Goal: Navigation & Orientation: Find specific page/section

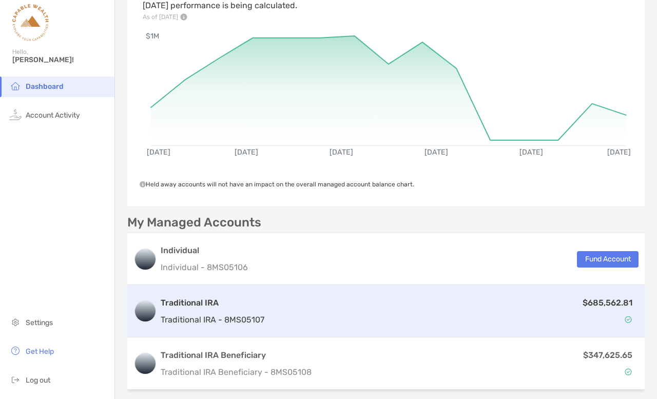
scroll to position [242, 0]
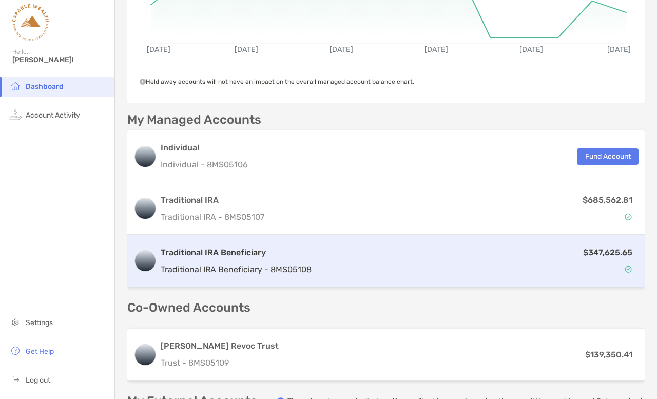
click at [227, 259] on div "Traditional IRA Beneficiary Traditional IRA Beneficiary - 8MS05108" at bounding box center [236, 260] width 151 height 29
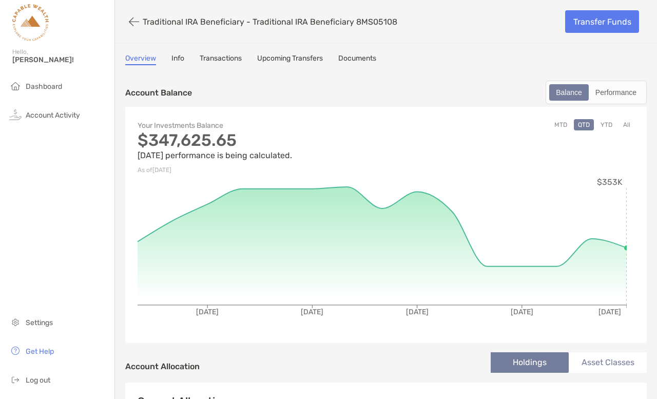
click at [619, 124] on button "All" at bounding box center [626, 124] width 15 height 11
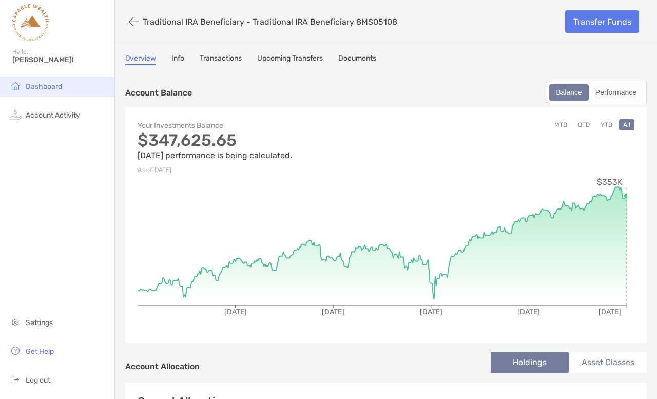
click at [50, 87] on span "Dashboard" at bounding box center [44, 86] width 36 height 9
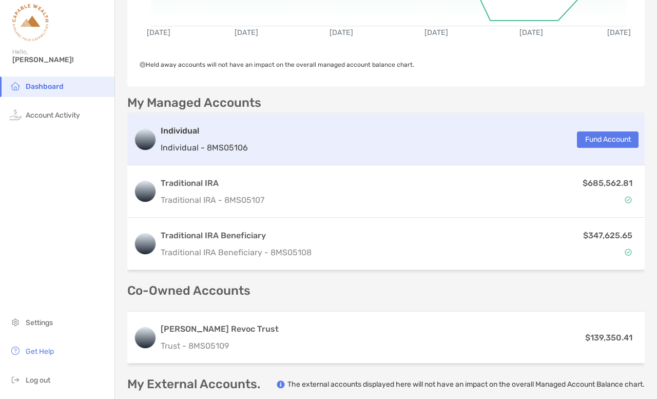
scroll to position [273, 0]
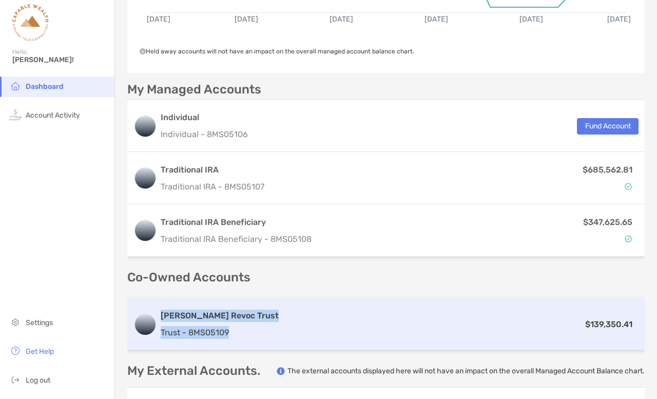
drag, startPoint x: 293, startPoint y: 316, endPoint x: 161, endPoint y: 313, distance: 132.0
click at [161, 313] on div "[PERSON_NAME] Revoc Trust Trust - 8MS05109 $139,350.41" at bounding box center [386, 324] width 518 height 52
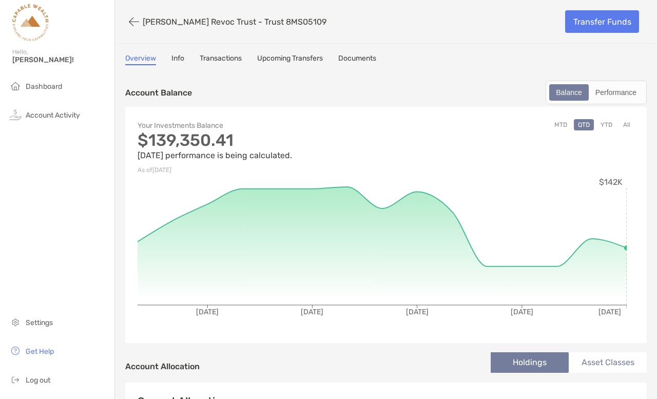
drag, startPoint x: 144, startPoint y: 18, endPoint x: 344, endPoint y: 24, distance: 199.8
click at [344, 24] on div "[PERSON_NAME] Revoc Trust - Trust 8MS05109" at bounding box center [341, 21] width 432 height 19
copy p "[PERSON_NAME] Revoc Trust - Trust 8MS05109"
click at [42, 381] on span "Log out" at bounding box center [38, 380] width 25 height 9
